Goal: Task Accomplishment & Management: Complete application form

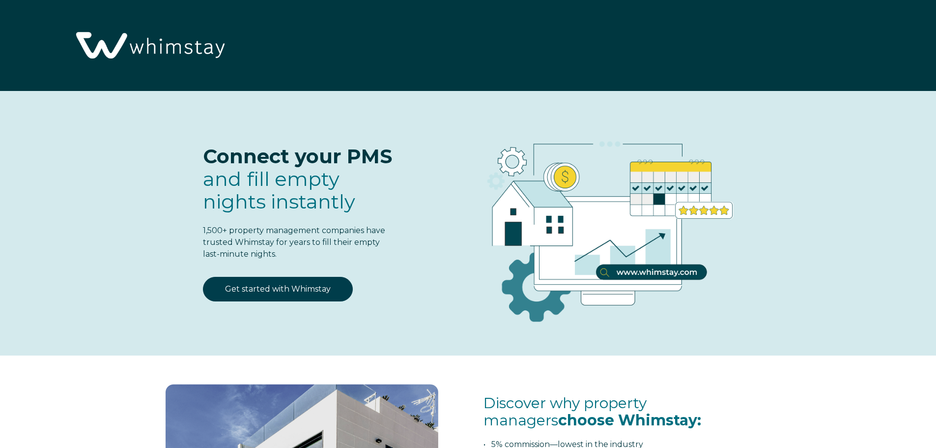
select select "CA"
select select "Standard"
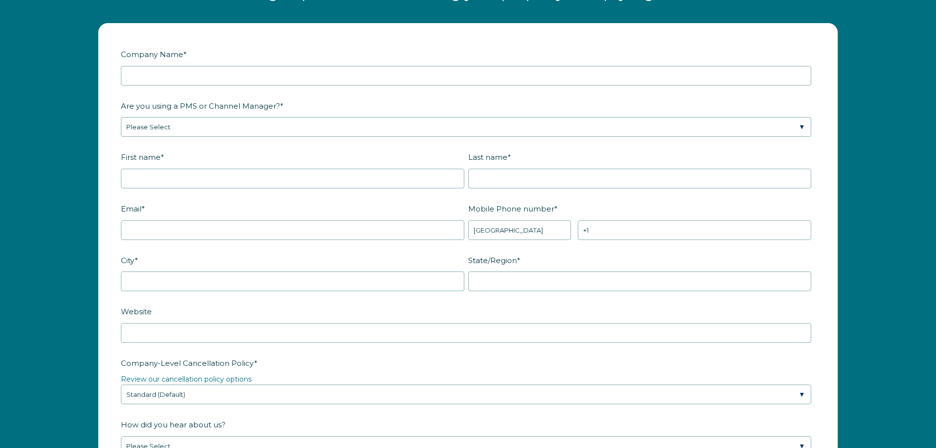
scroll to position [1311, 0]
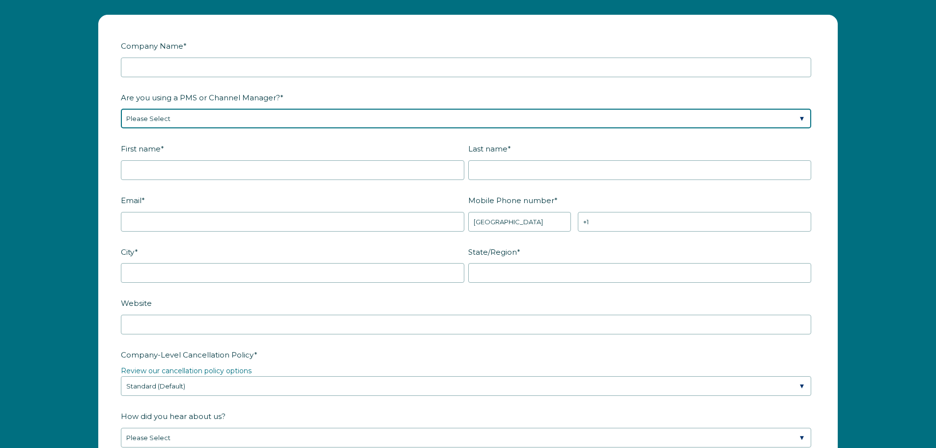
click at [266, 127] on select "Please Select Barefoot BookingPal Boost Brightside CiiRUS Escapia Guesty Hostaw…" at bounding box center [466, 119] width 690 height 20
select select "Hostaway"
click at [121, 109] on select "Please Select Barefoot BookingPal Boost Brightside CiiRUS Escapia Guesty Hostaw…" at bounding box center [466, 119] width 690 height 20
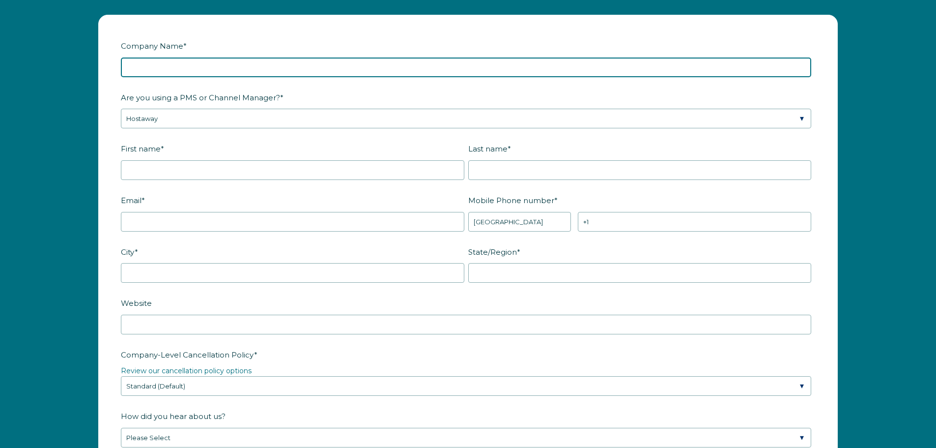
click at [228, 67] on input "Company Name *" at bounding box center [466, 67] width 690 height 20
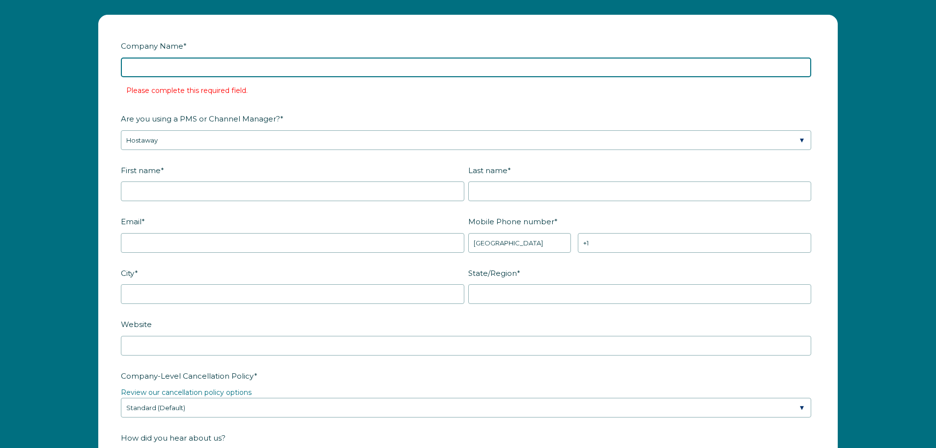
click at [203, 70] on input "Company Name *" at bounding box center [466, 67] width 690 height 20
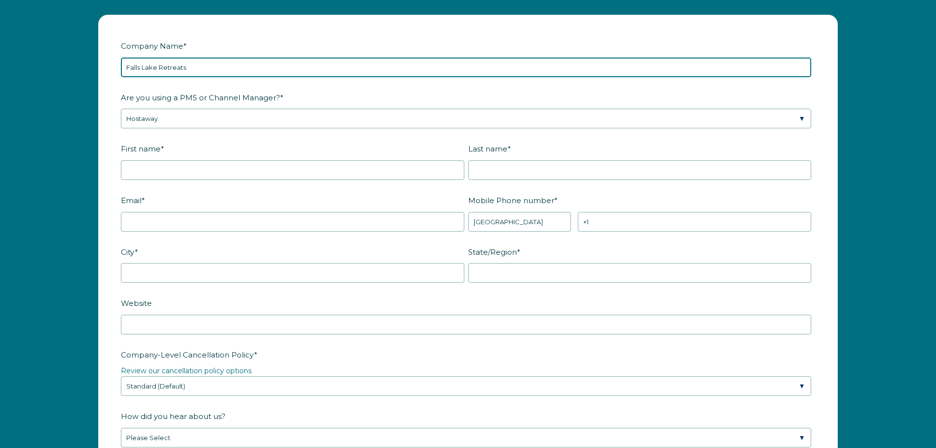
type input "Falls Lake Retreats"
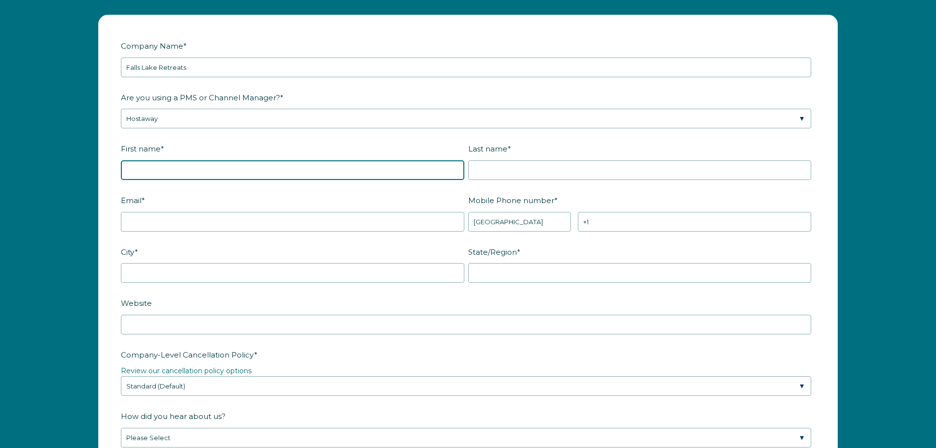
click at [228, 171] on input "First name *" at bounding box center [292, 170] width 343 height 20
type input "[PERSON_NAME]"
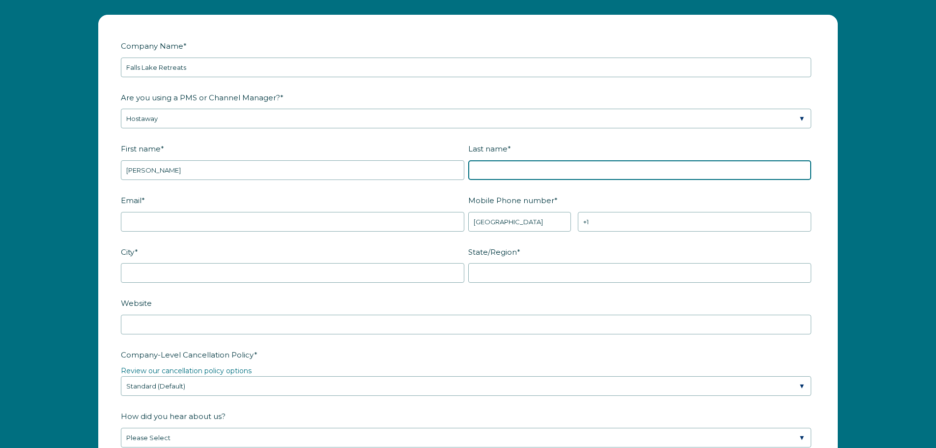
type input "Pettipas"
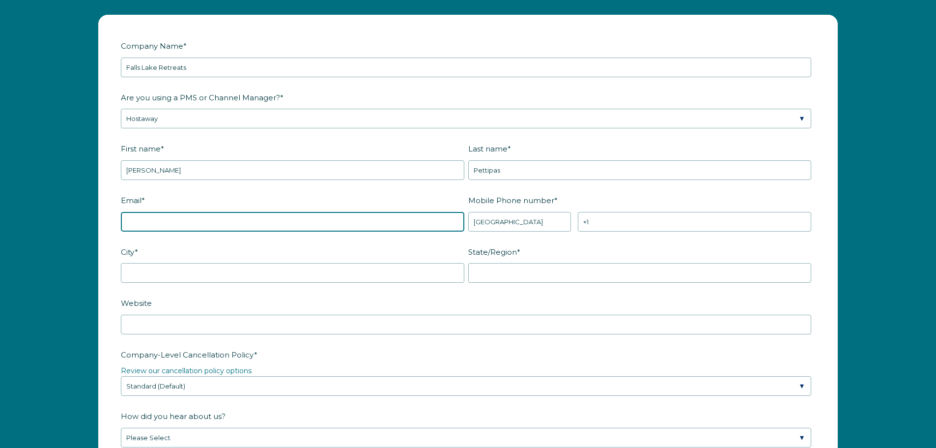
type input "[EMAIL_ADDRESS][DOMAIN_NAME]"
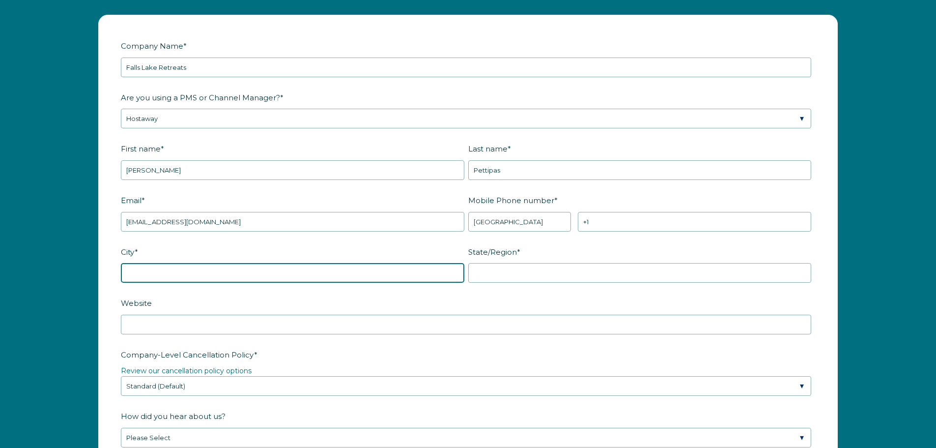
type input "Bedford"
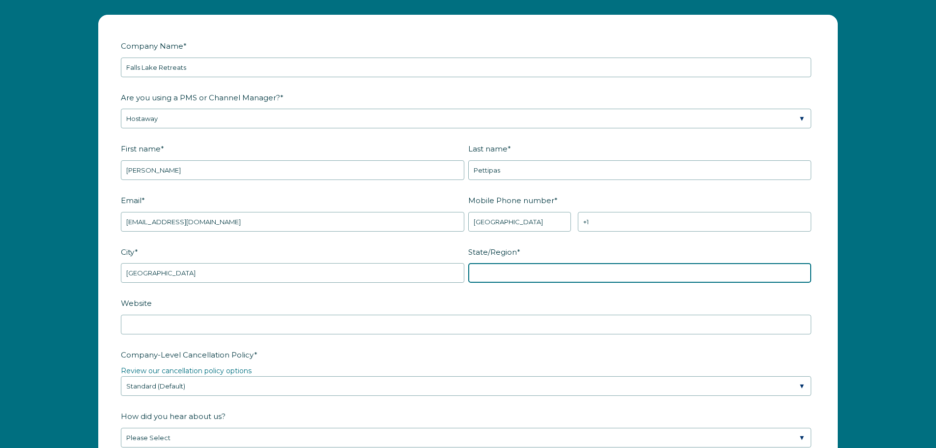
type input "NS"
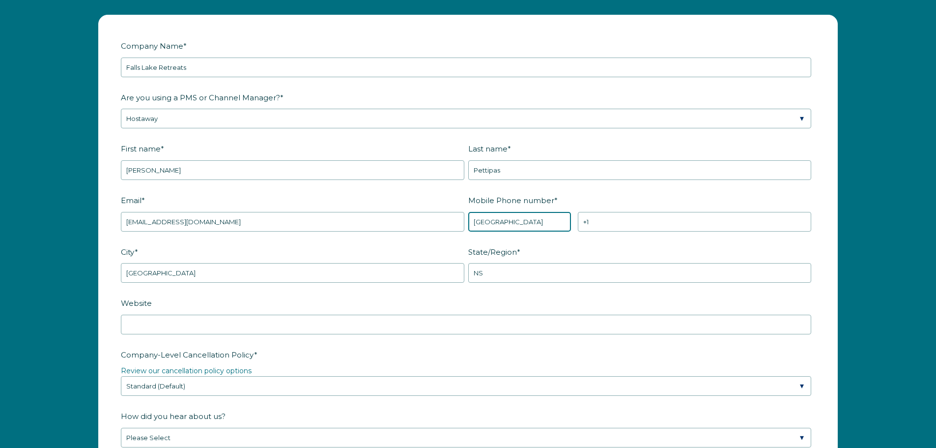
click at [526, 226] on select "* Afghanistan (‫افغانستان‬‎) Albania (Shqipëri) Algeria (‫الجزائر‬‎) American S…" at bounding box center [519, 222] width 103 height 20
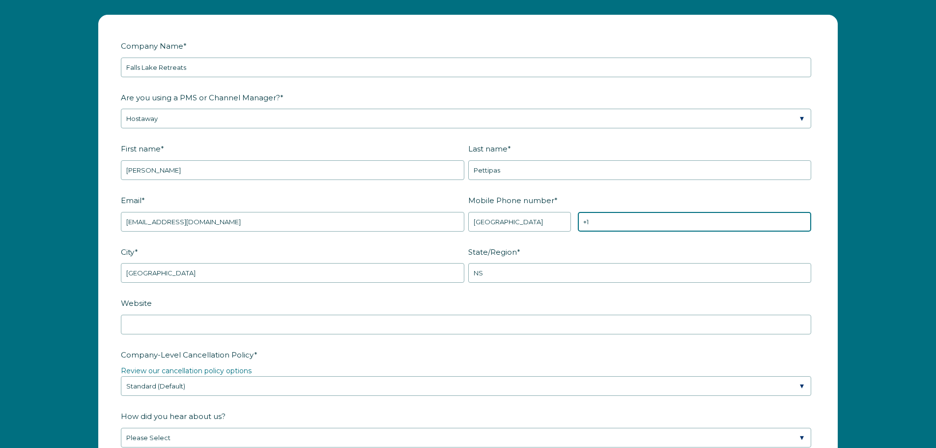
click at [657, 230] on input "+1" at bounding box center [694, 222] width 233 height 20
type input "[PHONE_NUMBER]"
click at [284, 250] on label "City *" at bounding box center [294, 251] width 347 height 17
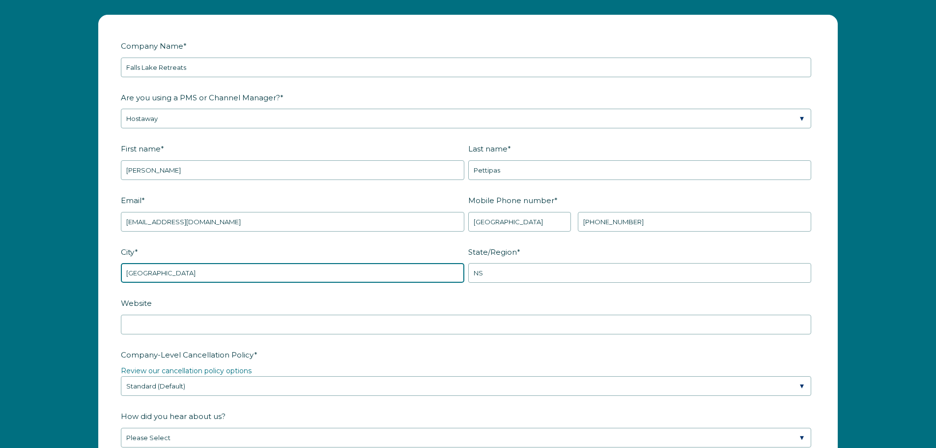
click at [284, 263] on input "Bedford" at bounding box center [292, 273] width 343 height 20
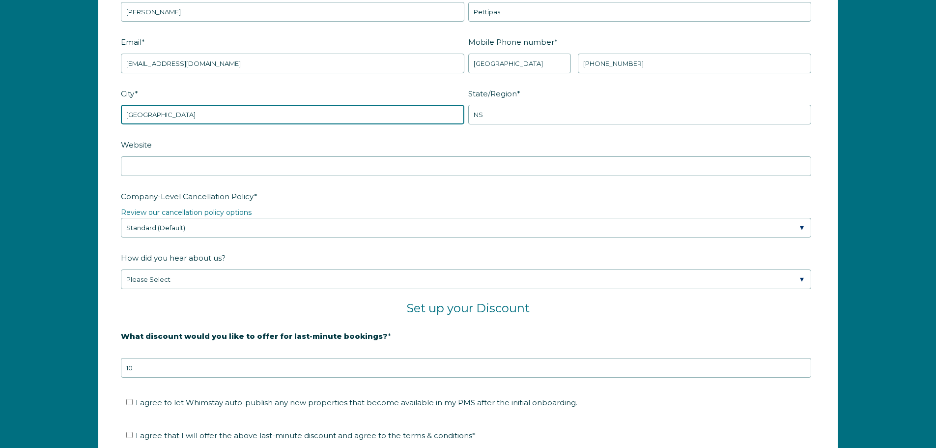
scroll to position [1474, 0]
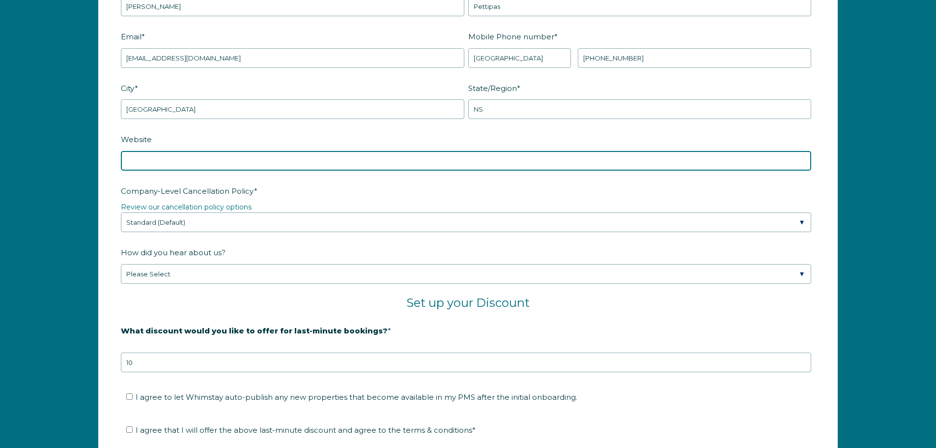
click at [176, 164] on input "Website" at bounding box center [466, 161] width 690 height 20
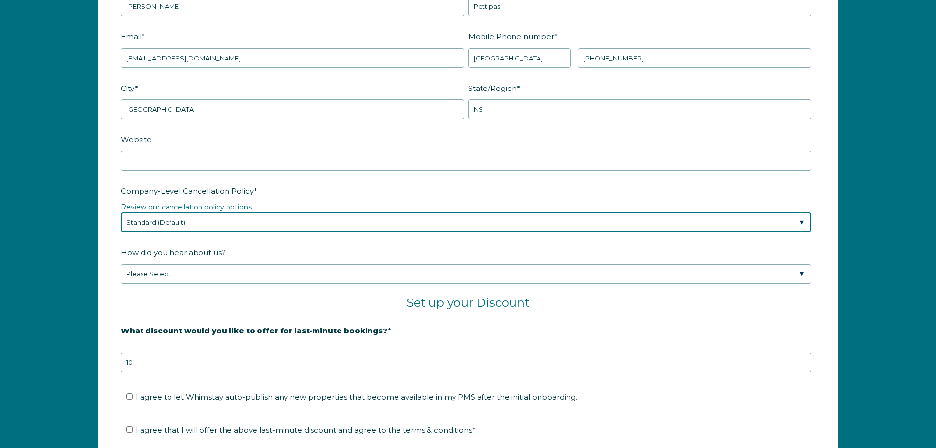
click at [228, 223] on select "Please Select Partial Standard (Default) Moderate Strict" at bounding box center [466, 222] width 690 height 20
select select "Strict"
click at [121, 212] on select "Please Select Partial Standard (Default) Moderate Strict" at bounding box center [466, 222] width 690 height 20
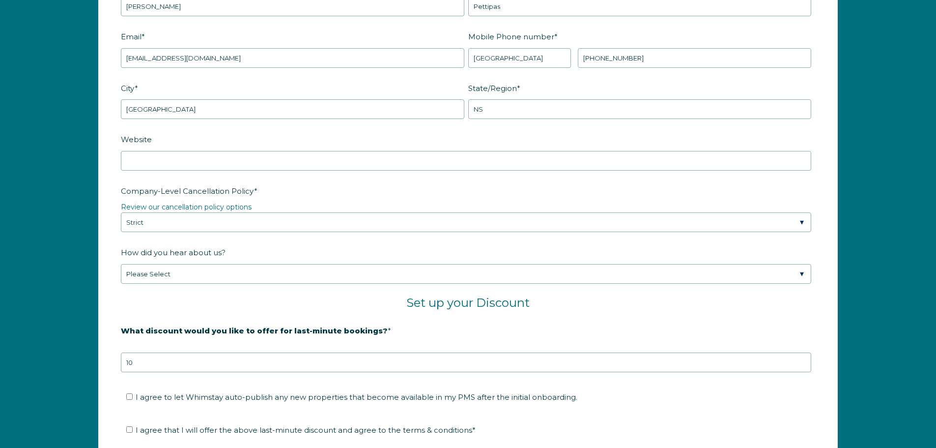
click at [262, 248] on label "How did you hear about us?" at bounding box center [468, 252] width 694 height 17
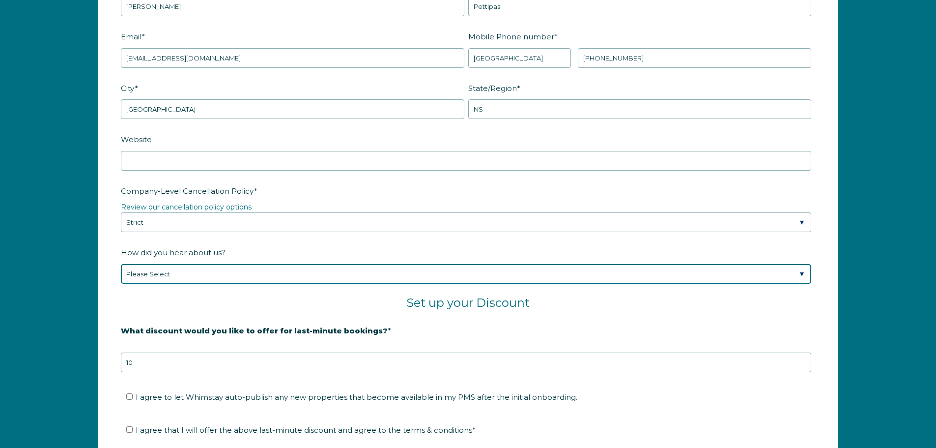
click at [262, 264] on select "Please Select Found Whimstay through a Google search Spoke to a Whimstay salesp…" at bounding box center [466, 274] width 690 height 20
click at [243, 273] on select "Please Select Found Whimstay through a Google search Spoke to a Whimstay salesp…" at bounding box center [466, 274] width 690 height 20
select select "Social Media"
click at [121, 264] on select "Please Select Found Whimstay through a Google search Spoke to a Whimstay salesp…" at bounding box center [466, 274] width 690 height 20
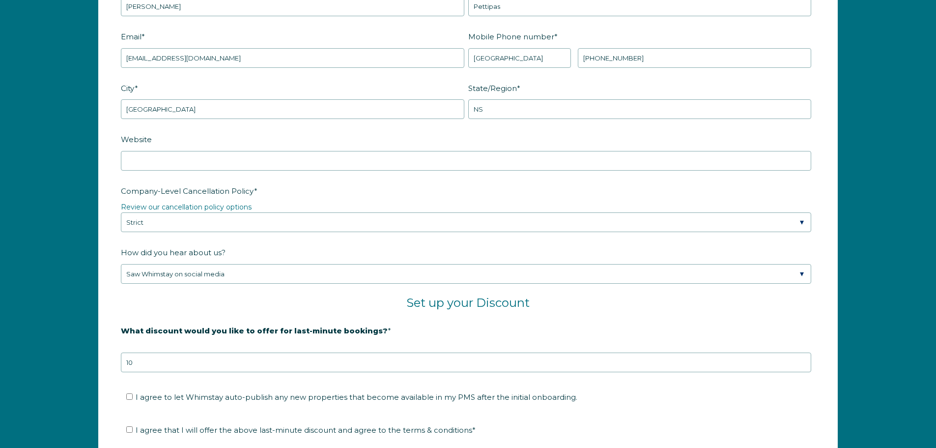
click at [236, 309] on h2 "Set up your Discount" at bounding box center [468, 302] width 694 height 15
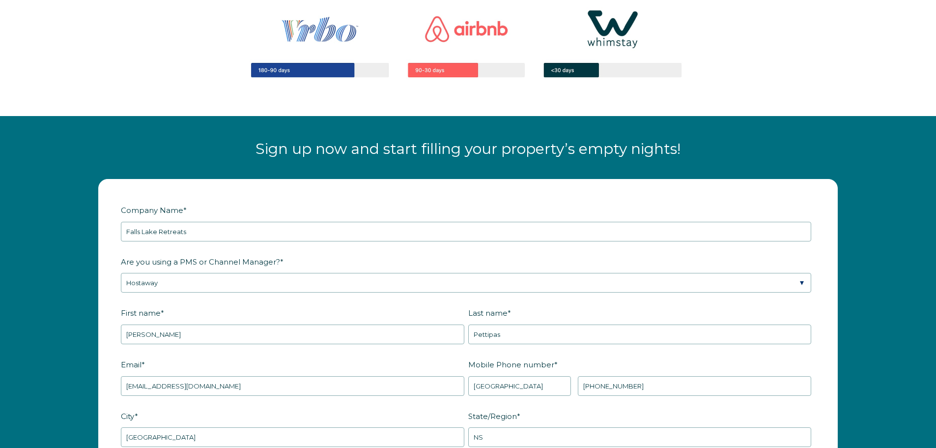
scroll to position [1638, 0]
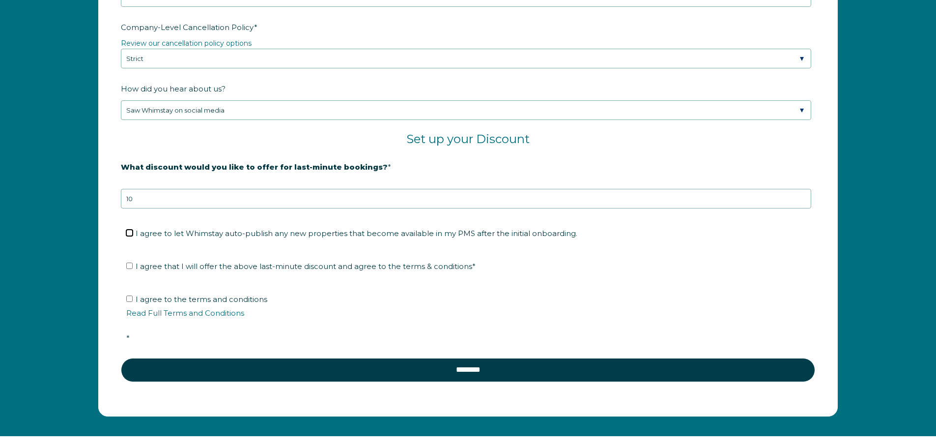
click at [128, 233] on input "I agree to let Whimstay auto-publish any new properties that become available i…" at bounding box center [129, 232] width 6 height 6
checkbox input "true"
click at [132, 265] on input "I agree that I will offer the above last-minute discount and agree to the terms…" at bounding box center [129, 265] width 6 height 6
checkbox input "true"
click at [128, 301] on input "I agree to the terms and conditions Read Full Terms and Conditions *" at bounding box center [129, 298] width 6 height 6
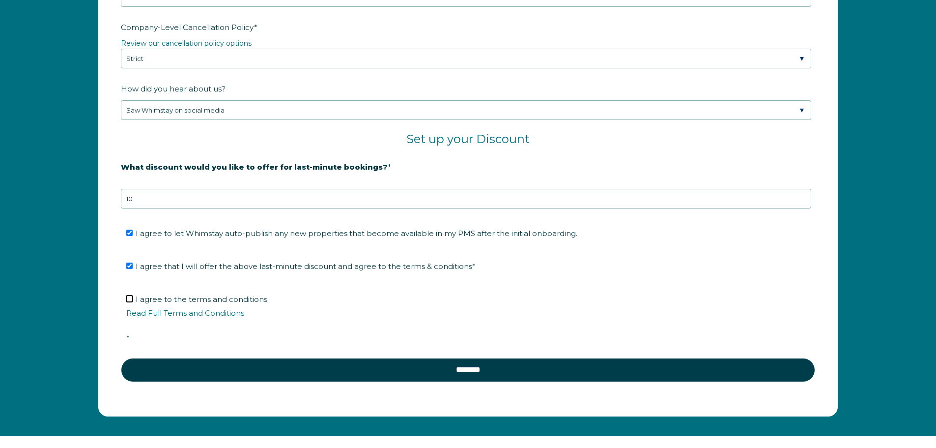
checkbox input "true"
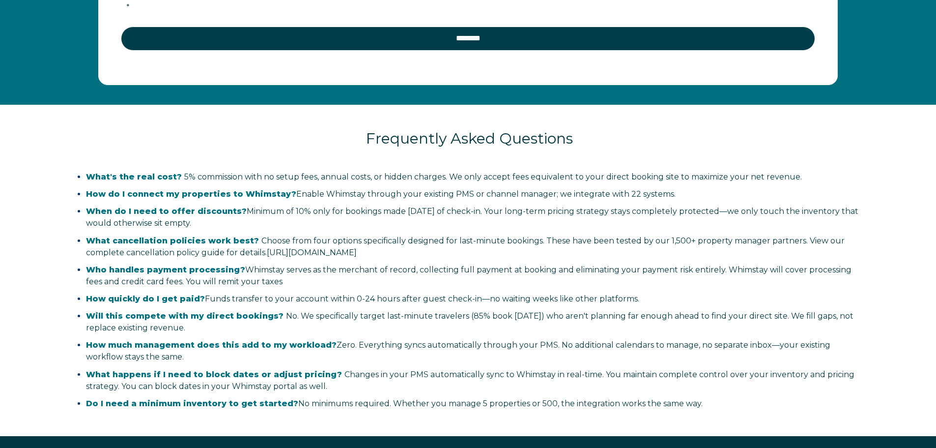
scroll to position [1802, 0]
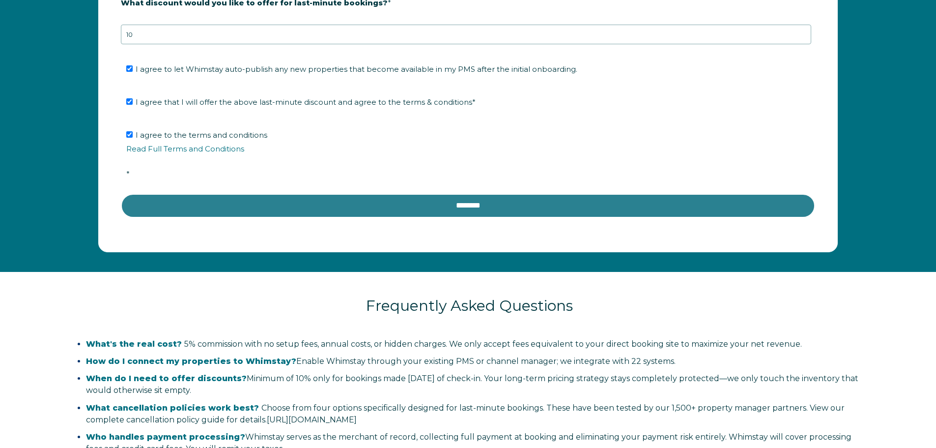
click at [405, 209] on input "********" at bounding box center [468, 206] width 694 height 24
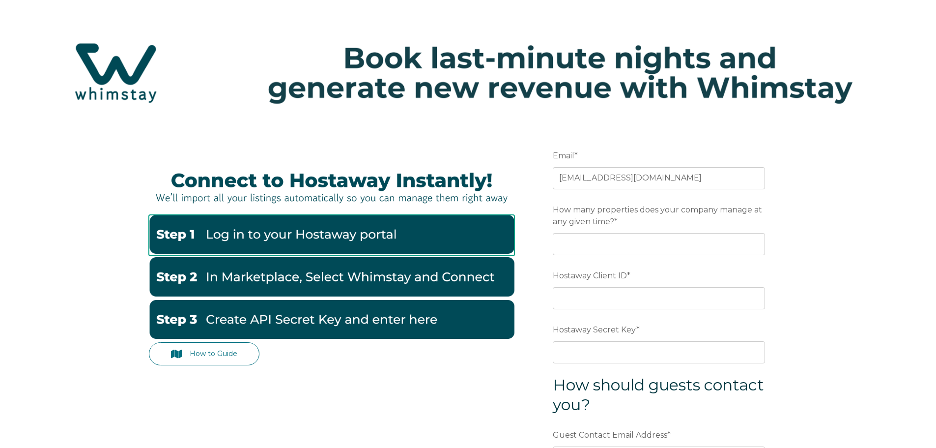
click at [358, 234] on img at bounding box center [332, 234] width 366 height 39
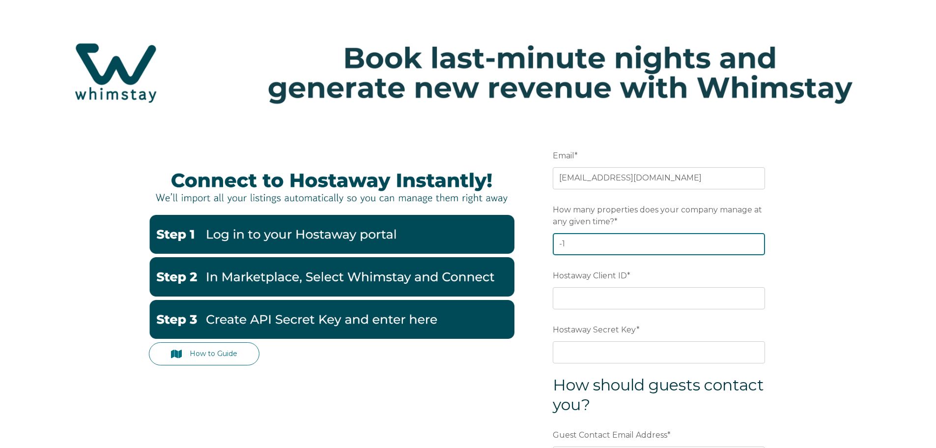
click at [753, 245] on input "-1" at bounding box center [659, 244] width 212 height 22
click at [754, 243] on input "0" at bounding box center [659, 244] width 212 height 22
click at [754, 243] on input "1" at bounding box center [659, 244] width 212 height 22
type input "2"
click at [754, 243] on input "2" at bounding box center [659, 244] width 212 height 22
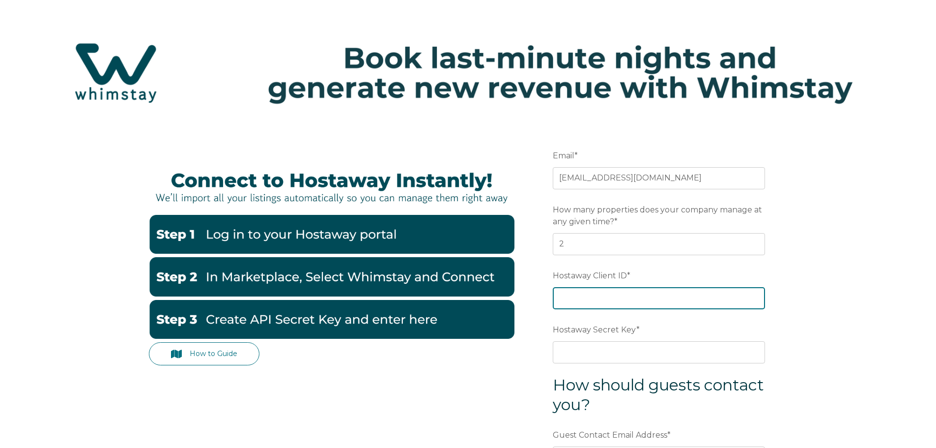
click at [578, 300] on input "Hostaway Client ID *" at bounding box center [659, 298] width 212 height 22
click at [573, 332] on form "Email * brendanpettipas@gmail.com Preferred language SDR How many properties do…" at bounding box center [659, 361] width 257 height 473
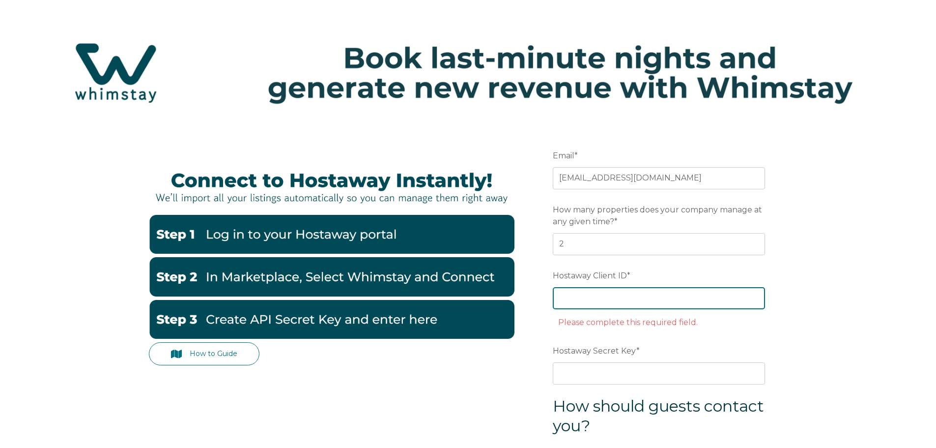
click at [592, 304] on input "Hostaway Client ID *" at bounding box center [659, 298] width 212 height 22
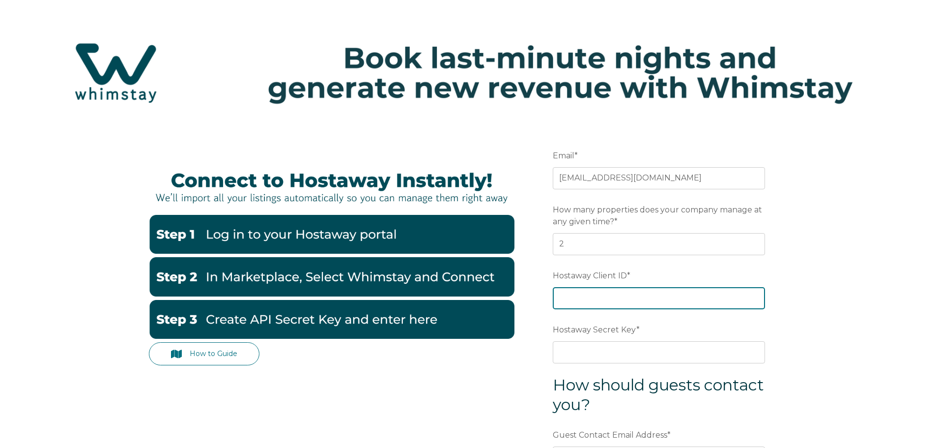
paste input "5728f8b53e643e1ffeb6f636fdde0ee163dc36e028eeefa9e97714191ca59bd7"
type input "5728f8b53e643e1ffeb6f636fdde0ee163dc36e028eeefa9e97714191ca59bd7"
drag, startPoint x: 760, startPoint y: 295, endPoint x: 393, endPoint y: 301, distance: 367.1
click at [393, 301] on div "How to Guide Email * brendanpettipas@gmail.com Preferred language SDR How many …" at bounding box center [468, 361] width 639 height 473
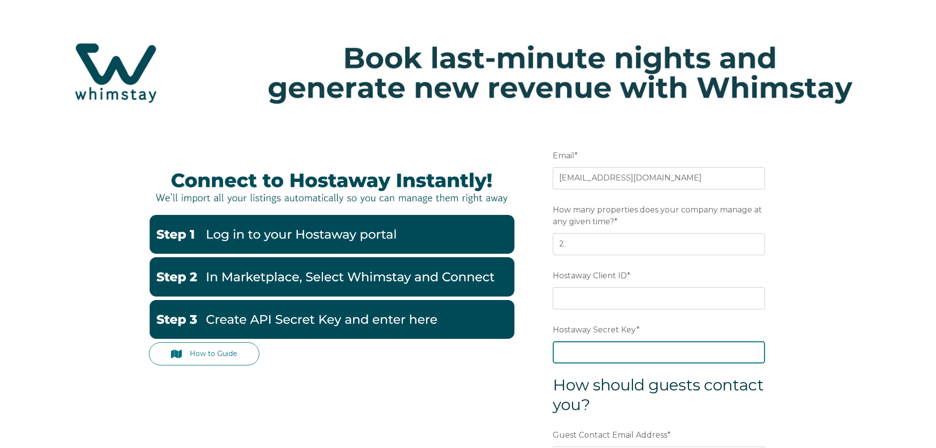
click at [571, 350] on div "Hostaway Secret Key *" at bounding box center [659, 342] width 212 height 42
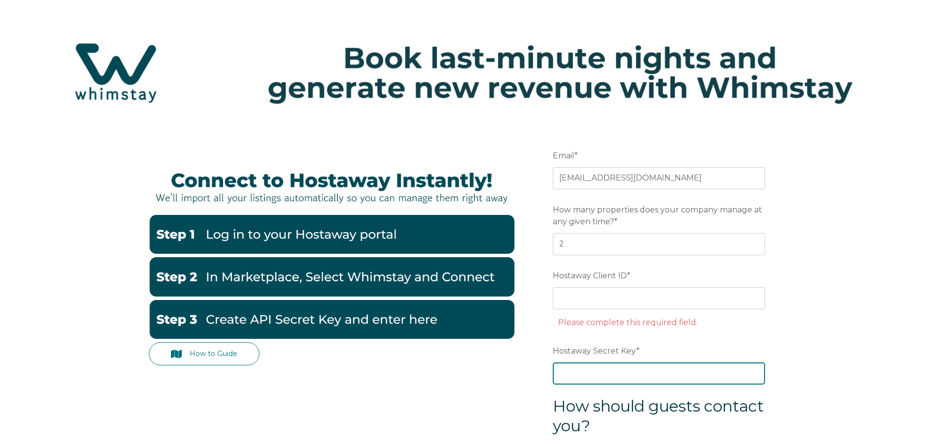
paste input "5728f8b53e643e1ffeb6f636fdde0ee163dc36e028eeefa9e97714191ca59bd7"
type input "5728f8b53e643e1ffeb6f636fdde0ee163dc36e028eeefa9e97714191ca59bd7"
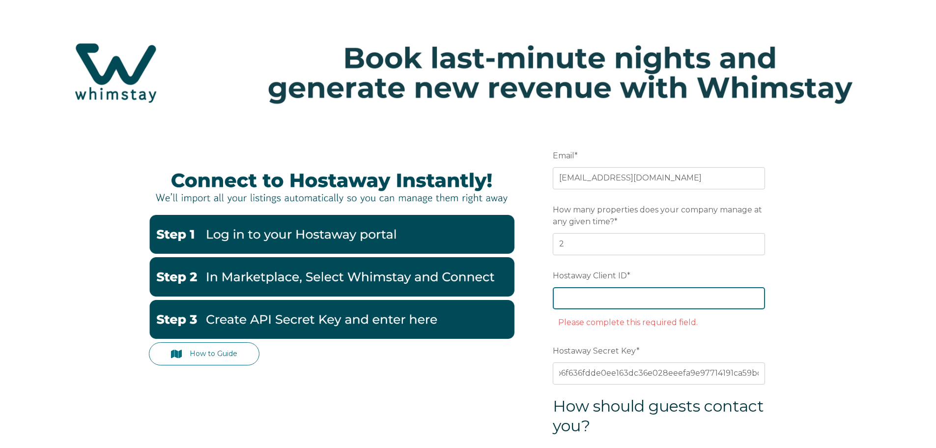
click at [612, 303] on input "Hostaway Client ID *" at bounding box center [659, 298] width 212 height 22
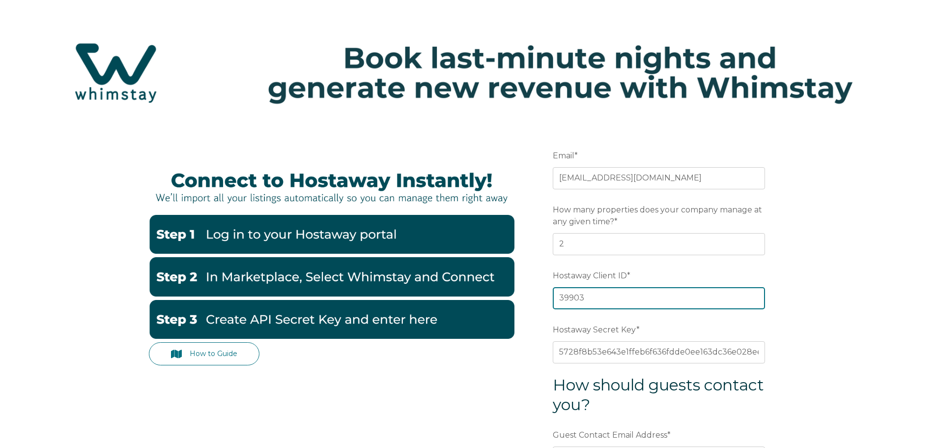
type input "39903"
click at [779, 264] on form "Email * brendanpettipas@gmail.com Preferred language SDR How many properties do…" at bounding box center [659, 361] width 257 height 473
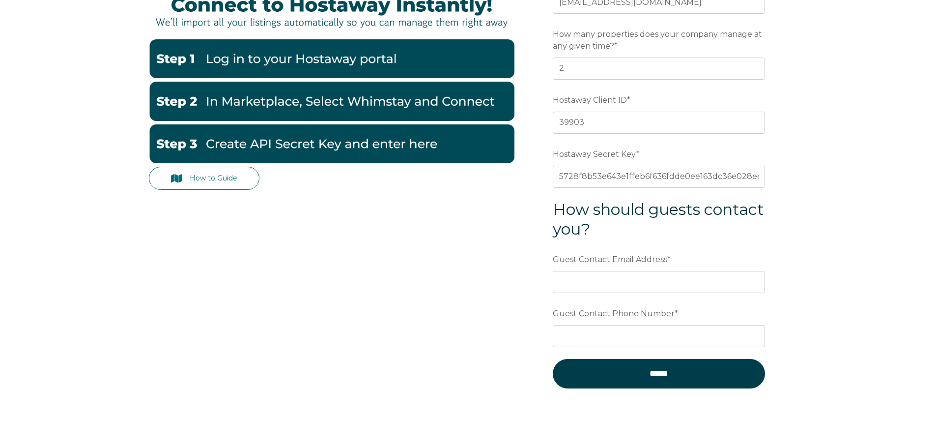
scroll to position [248, 0]
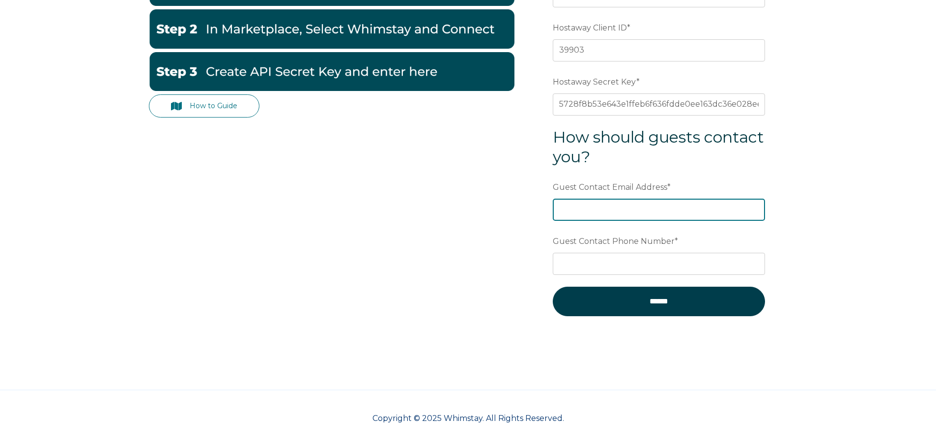
click at [615, 214] on input "Guest Contact Email Address *" at bounding box center [659, 210] width 212 height 22
type input "[EMAIL_ADDRESS][DOMAIN_NAME]"
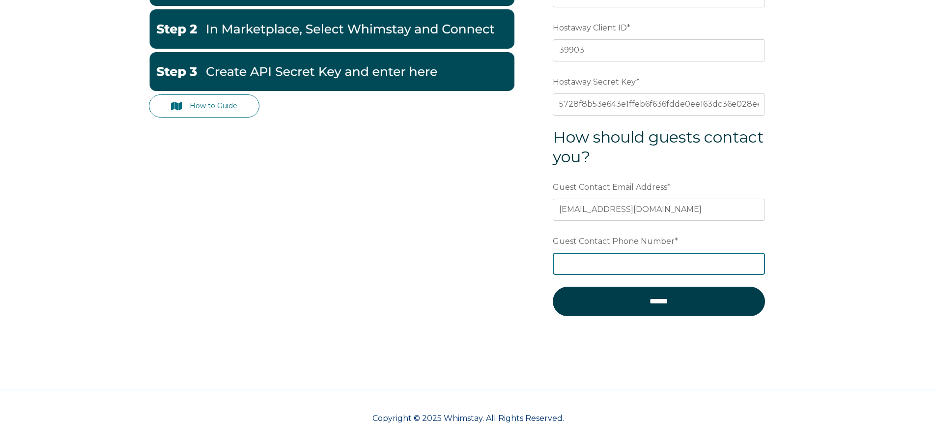
click at [654, 257] on input "Guest Contact Phone Number *" at bounding box center [659, 264] width 212 height 22
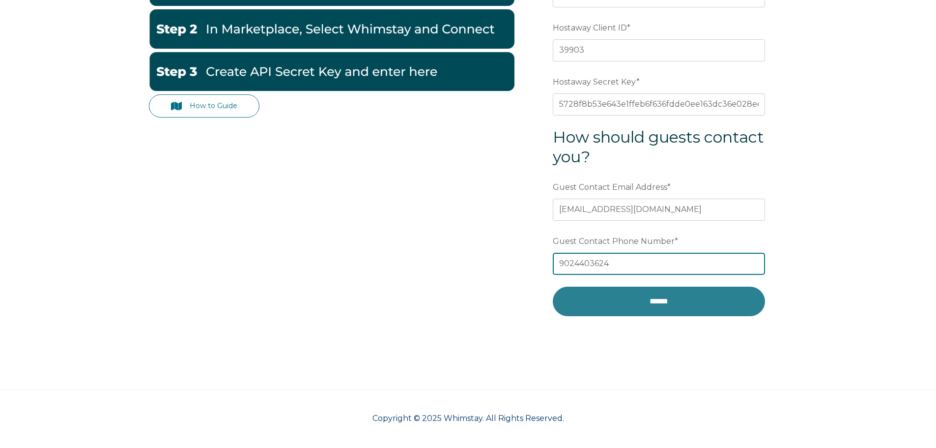
type input "9024403624"
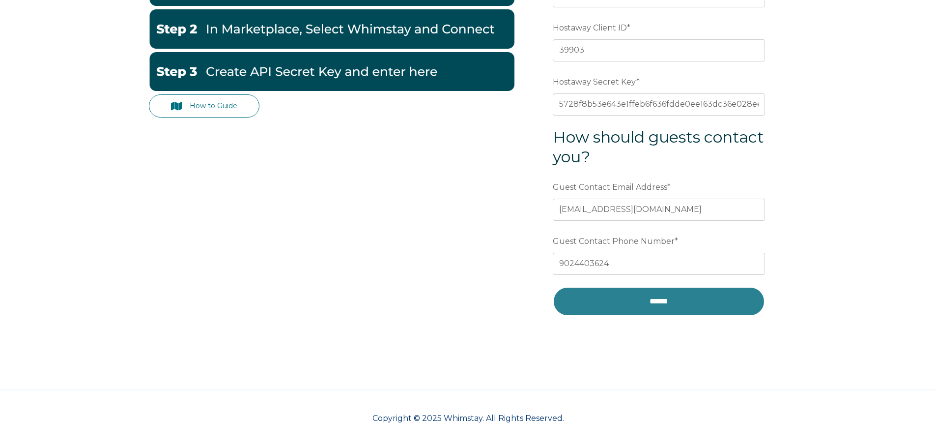
click at [643, 307] on input "******" at bounding box center [659, 300] width 212 height 29
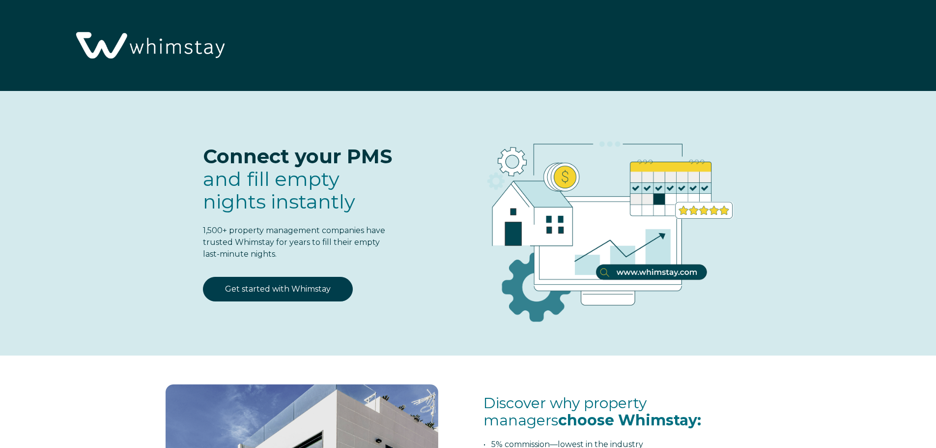
select select "CA"
select select "Standard"
